Goal: Information Seeking & Learning: Learn about a topic

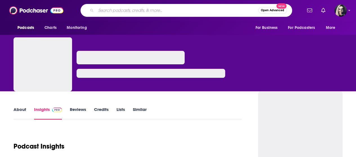
click at [178, 11] on input "Search podcasts, credits, & more..." at bounding box center [177, 10] width 162 height 9
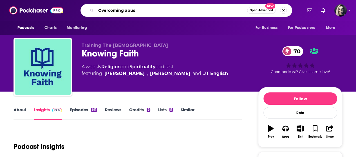
type input "Overcoming abuse"
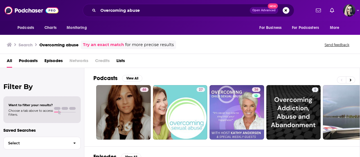
click at [35, 62] on span "Podcasts" at bounding box center [28, 62] width 19 height 12
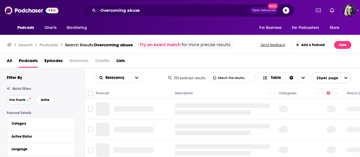
click at [24, 100] on span "Has Guests" at bounding box center [17, 100] width 16 height 3
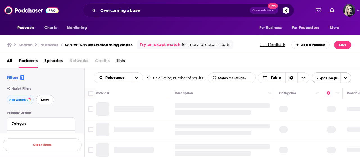
click at [46, 100] on span "Active" at bounding box center [45, 100] width 9 height 3
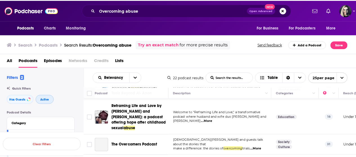
scroll to position [34, 0]
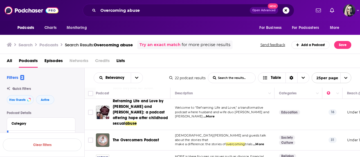
click at [261, 142] on span "...More" at bounding box center [258, 144] width 11 height 5
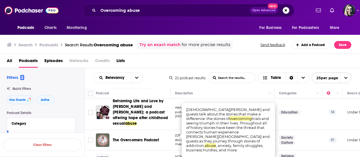
click at [146, 132] on div "Podcasts Charts Monitoring Overcoming abuse Open Advanced New For Business For …" at bounding box center [180, 78] width 360 height 157
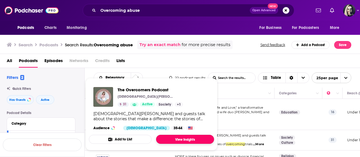
click at [172, 136] on link "View Insights" at bounding box center [185, 139] width 58 height 9
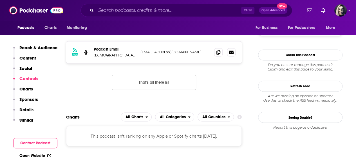
scroll to position [405, 0]
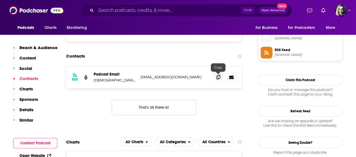
click at [220, 77] on span at bounding box center [218, 77] width 8 height 8
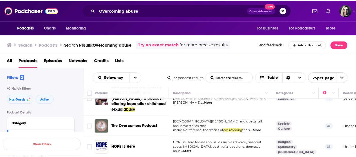
scroll to position [56, 0]
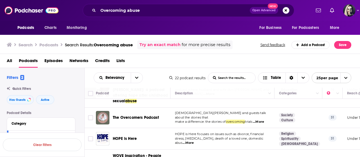
click at [194, 141] on span "...More" at bounding box center [188, 143] width 11 height 5
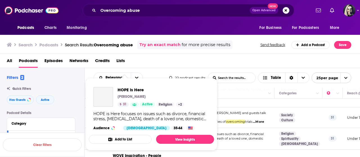
click at [130, 134] on div "Podcasts Charts Monitoring Overcoming abuse Open Advanced New For Business For …" at bounding box center [180, 78] width 360 height 157
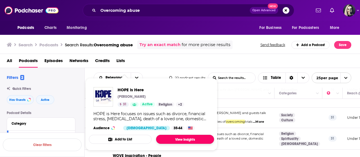
click at [172, 139] on link "View Insights" at bounding box center [185, 139] width 58 height 9
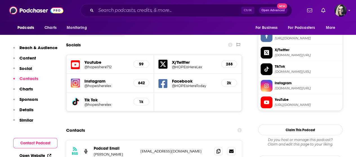
scroll to position [497, 0]
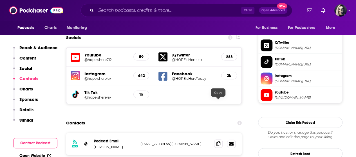
click at [219, 142] on icon at bounding box center [218, 144] width 4 height 5
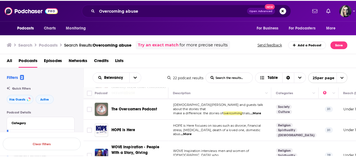
scroll to position [79, 0]
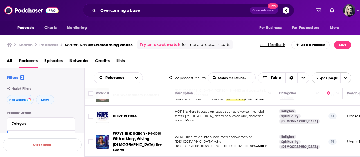
click at [265, 144] on span "...More" at bounding box center [261, 146] width 11 height 5
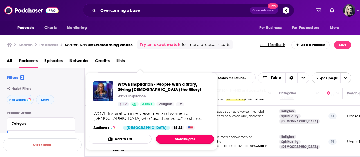
click at [184, 137] on link "View Insights" at bounding box center [185, 139] width 58 height 9
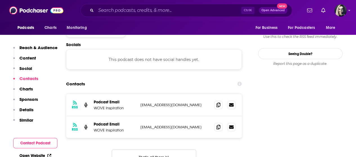
scroll to position [498, 0]
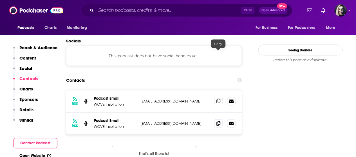
click at [221, 97] on span at bounding box center [218, 101] width 8 height 8
click at [220, 119] on span at bounding box center [218, 123] width 8 height 8
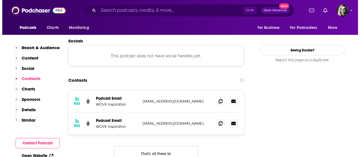
scroll to position [0, 0]
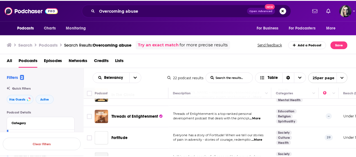
scroll to position [180, 0]
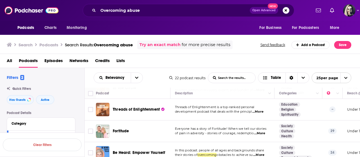
click at [265, 131] on span "...More" at bounding box center [259, 133] width 11 height 5
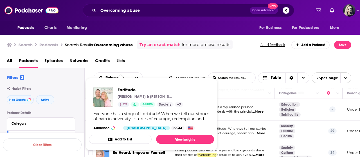
click at [124, 121] on div "Fortitude [PERSON_NAME] & [PERSON_NAME] 29 Active Society + 7 Everyone has a st…" at bounding box center [151, 109] width 125 height 52
click at [188, 137] on link "View Insights" at bounding box center [185, 139] width 58 height 9
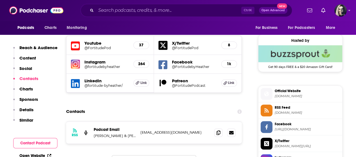
scroll to position [464, 0]
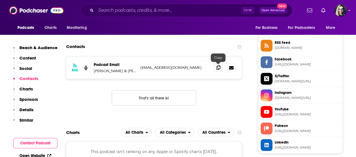
click at [222, 68] on span at bounding box center [218, 67] width 8 height 8
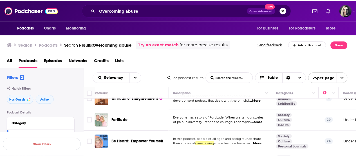
scroll to position [192, 0]
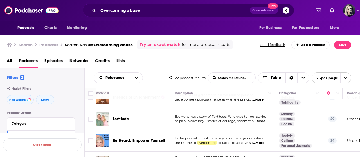
click at [263, 141] on span "...More" at bounding box center [258, 143] width 11 height 5
click at [118, 126] on div "Podcasts Charts Monitoring Overcoming abuse Open Advanced New For Business For …" at bounding box center [180, 78] width 360 height 157
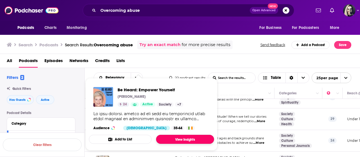
click at [173, 135] on link "View Insights" at bounding box center [185, 139] width 58 height 9
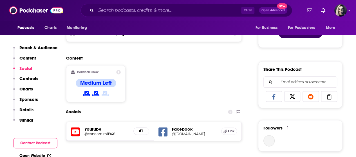
scroll to position [356, 0]
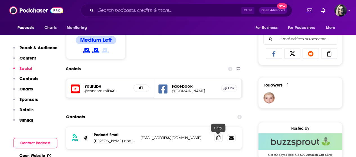
click at [217, 137] on icon at bounding box center [218, 138] width 4 height 5
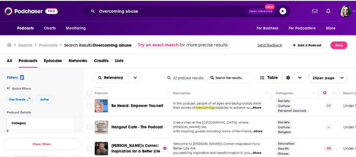
scroll to position [235, 0]
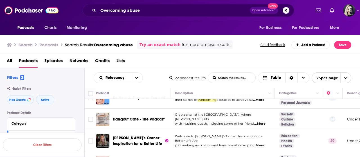
click at [265, 144] on span "...More" at bounding box center [258, 146] width 11 height 5
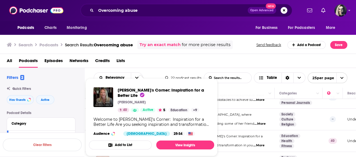
click at [149, 124] on div "Podcasts Charts Monitoring Overcoming abuse Open Advanced New For Business For …" at bounding box center [178, 78] width 356 height 157
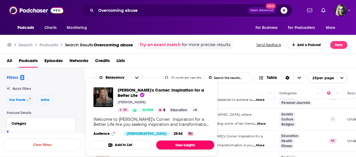
click at [174, 146] on link "View Insights" at bounding box center [185, 145] width 58 height 9
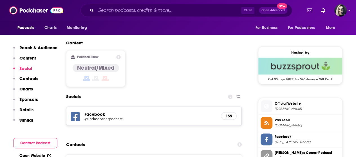
scroll to position [424, 0]
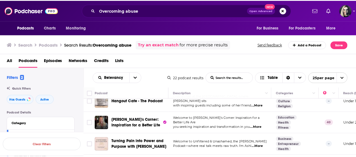
scroll to position [255, 0]
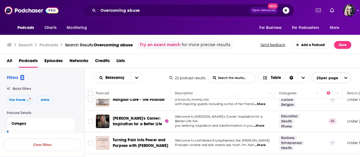
click at [260, 143] on span "...More" at bounding box center [260, 145] width 11 height 5
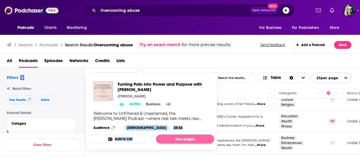
drag, startPoint x: 127, startPoint y: 132, endPoint x: 163, endPoint y: 138, distance: 36.6
click at [163, 138] on span "Turning Pain into Power and Purpose with [PERSON_NAME] [PERSON_NAME] Active Bus…" at bounding box center [151, 111] width 125 height 69
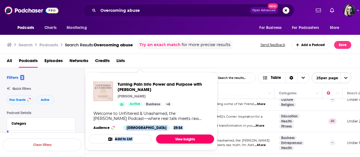
click at [169, 139] on link "View Insights" at bounding box center [185, 139] width 58 height 9
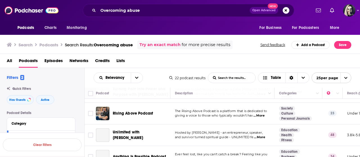
scroll to position [434, 0]
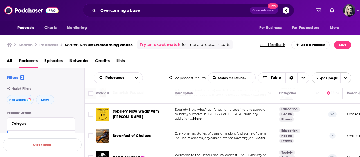
click at [260, 136] on span "...More" at bounding box center [260, 138] width 11 height 5
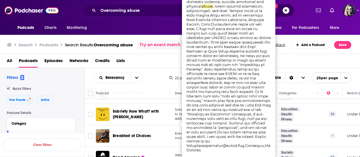
click at [132, 147] on td "Dead America" at bounding box center [133, 157] width 75 height 21
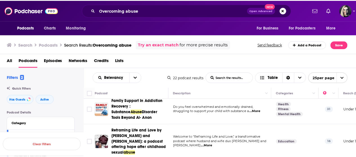
scroll to position [0, 0]
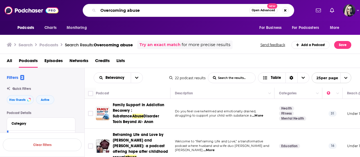
drag, startPoint x: 155, startPoint y: 8, endPoint x: 84, endPoint y: 10, distance: 71.6
click at [84, 10] on div "Overcoming abuse Open Advanced New" at bounding box center [189, 10] width 212 height 13
type input "self transformation"
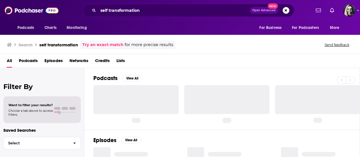
click at [33, 60] on span "Podcasts" at bounding box center [28, 62] width 19 height 12
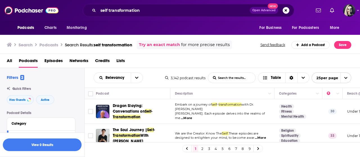
click at [192, 116] on span "...More" at bounding box center [186, 118] width 11 height 5
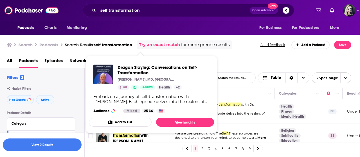
click at [131, 115] on div "Podcasts Charts Monitoring self transformation Open Advanced New For Business F…" at bounding box center [180, 78] width 360 height 157
click at [181, 126] on link "View Insights" at bounding box center [185, 122] width 58 height 9
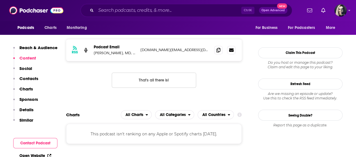
scroll to position [411, 0]
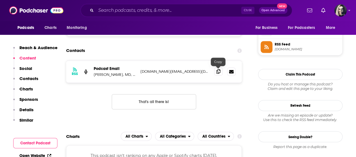
click at [216, 73] on icon at bounding box center [218, 71] width 4 height 5
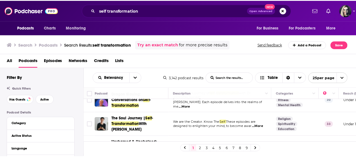
scroll to position [23, 0]
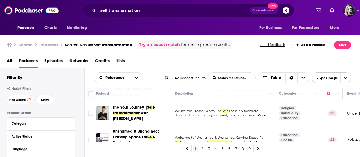
click at [265, 114] on span "...More" at bounding box center [260, 115] width 11 height 5
click at [238, 68] on div "Relevancy List Search Input Search the results... Table 3,142 podcast results L…" at bounding box center [223, 78] width 276 height 20
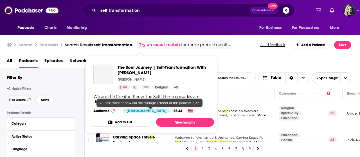
click at [152, 111] on div "Podcasts Charts Monitoring self transformation Open Advanced New For Business F…" at bounding box center [180, 78] width 360 height 157
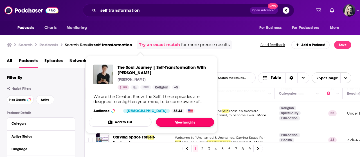
click at [169, 122] on link "View Insights" at bounding box center [185, 122] width 58 height 9
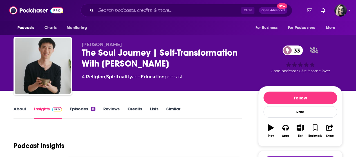
scroll to position [5, 0]
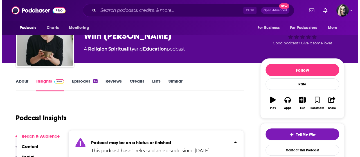
scroll to position [0, 0]
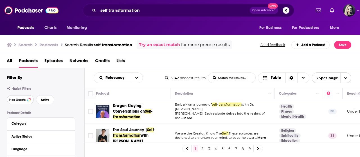
click at [20, 99] on span "Has Guests" at bounding box center [17, 100] width 16 height 3
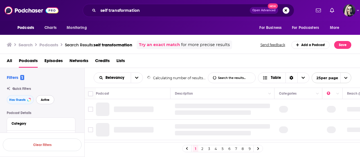
click at [43, 101] on span "Active" at bounding box center [45, 100] width 9 height 3
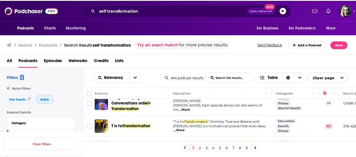
scroll to position [23, 0]
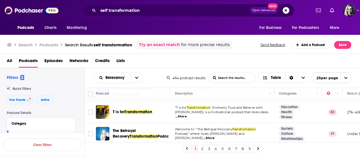
click at [187, 115] on span "...More" at bounding box center [181, 117] width 11 height 5
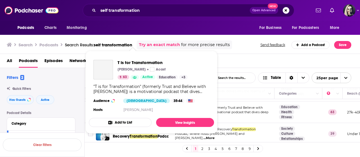
click at [119, 113] on div "Podcasts Charts Monitoring self transformation Open Advanced New For Business F…" at bounding box center [180, 78] width 360 height 157
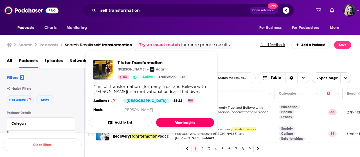
click at [180, 119] on link "View Insights" at bounding box center [185, 122] width 58 height 9
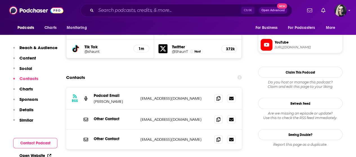
scroll to position [561, 0]
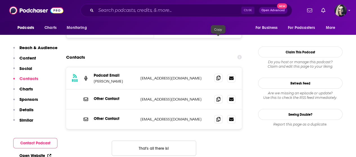
click at [220, 74] on span at bounding box center [218, 78] width 8 height 8
click at [219, 97] on icon at bounding box center [218, 99] width 4 height 5
click at [216, 115] on span at bounding box center [218, 119] width 8 height 8
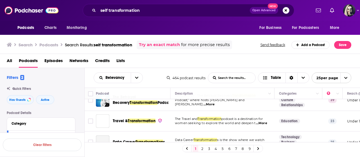
scroll to position [68, 0]
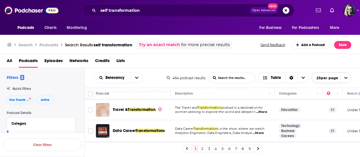
click at [262, 111] on span "...More" at bounding box center [261, 112] width 11 height 5
click at [289, 113] on td "Education" at bounding box center [299, 110] width 48 height 21
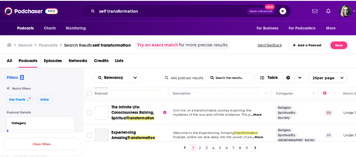
scroll to position [113, 0]
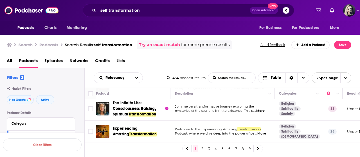
click at [263, 109] on span "...More" at bounding box center [259, 111] width 11 height 5
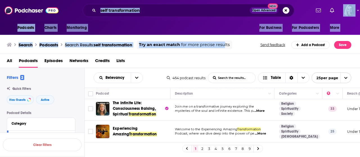
drag, startPoint x: 227, startPoint y: 43, endPoint x: 209, endPoint y: 20, distance: 29.7
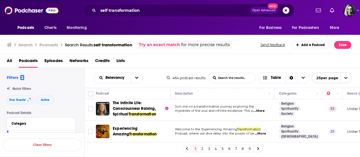
click at [262, 133] on span "...More" at bounding box center [260, 134] width 11 height 5
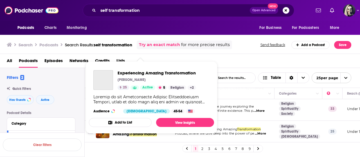
click at [130, 125] on div "Podcasts Charts Monitoring self transformation Open Advanced New For Business F…" at bounding box center [180, 78] width 360 height 157
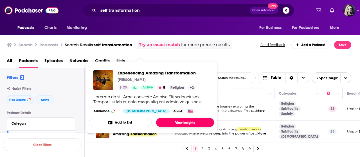
click at [182, 122] on link "View Insights" at bounding box center [185, 122] width 58 height 9
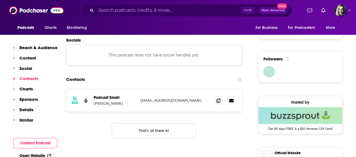
scroll to position [385, 0]
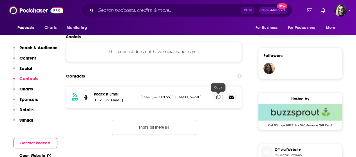
click at [220, 95] on icon at bounding box center [218, 97] width 4 height 5
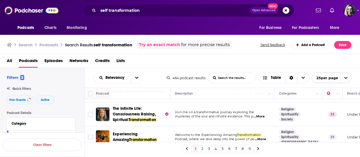
scroll to position [97, 0]
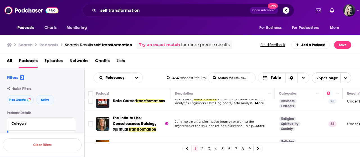
click at [260, 125] on span "...More" at bounding box center [259, 126] width 11 height 5
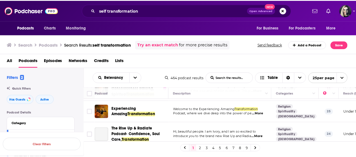
scroll to position [142, 0]
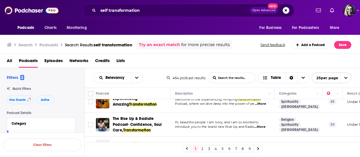
click at [263, 125] on span "...More" at bounding box center [259, 127] width 11 height 5
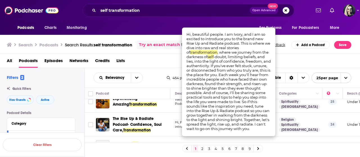
click at [144, 122] on div "Podcasts Charts Monitoring self transformation Open Advanced New For Business F…" at bounding box center [180, 78] width 360 height 157
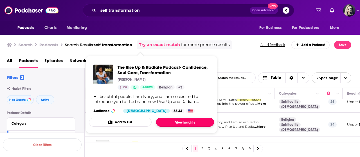
click at [171, 121] on link "View Insights" at bounding box center [185, 122] width 58 height 9
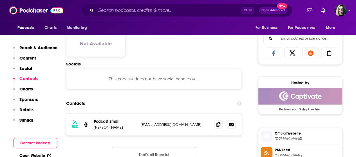
scroll to position [363, 0]
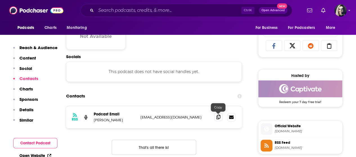
click at [218, 117] on icon at bounding box center [218, 117] width 4 height 5
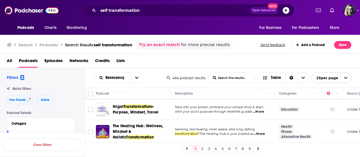
scroll to position [206, 0]
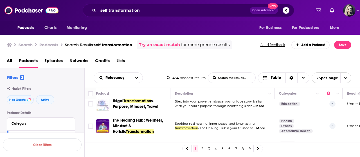
click at [265, 128] on span "...More" at bounding box center [259, 128] width 11 height 5
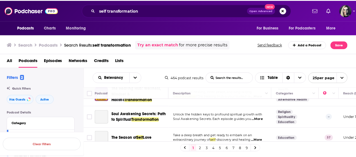
scroll to position [251, 0]
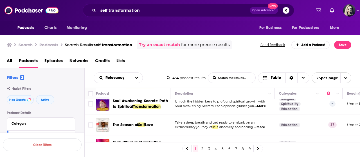
click at [260, 122] on p "Take a deep breath and get ready to embark on an" at bounding box center [222, 123] width 95 height 5
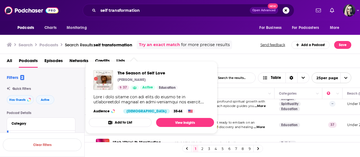
click at [140, 122] on button "Add to List" at bounding box center [120, 122] width 63 height 9
click at [146, 124] on div "Podcasts Charts Monitoring self transformation Open Advanced New For Business F…" at bounding box center [180, 78] width 360 height 157
click at [178, 124] on body "Podcasts Charts Monitoring self transformation Open Advanced New For Business F…" at bounding box center [180, 78] width 360 height 157
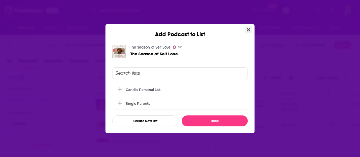
click at [249, 32] on icon "Close" at bounding box center [248, 30] width 3 height 5
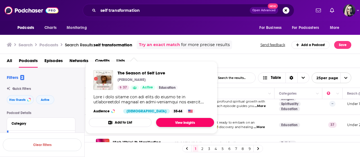
click at [175, 121] on link "View Insights" at bounding box center [185, 122] width 58 height 9
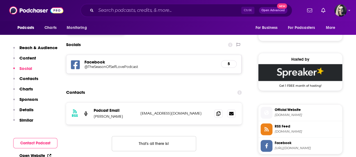
scroll to position [414, 0]
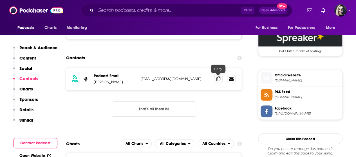
click at [216, 78] on span at bounding box center [218, 79] width 8 height 8
